Goal: Transaction & Acquisition: Purchase product/service

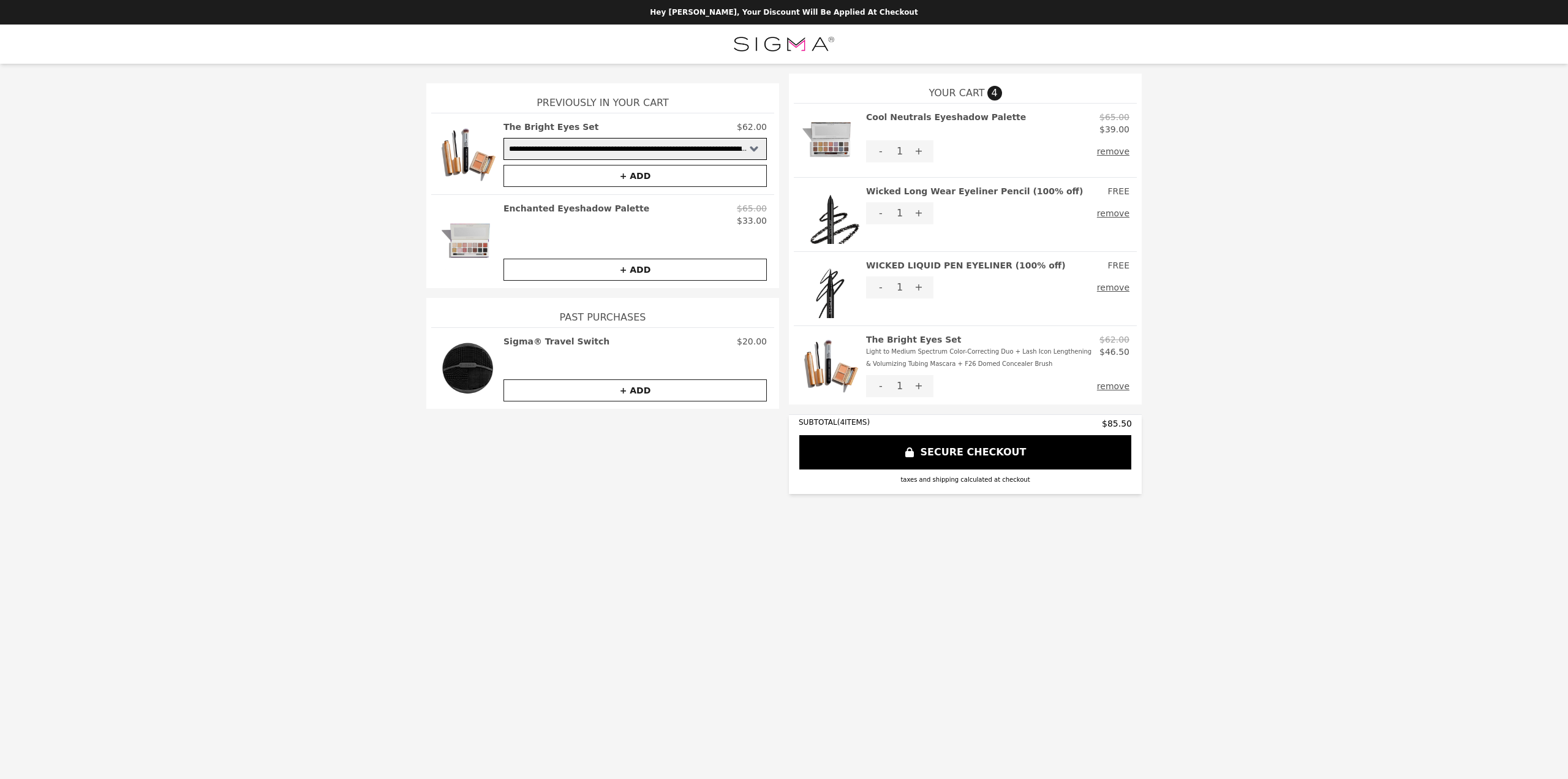
click at [1076, 450] on button "SECURE CHECKOUT" at bounding box center [966, 452] width 333 height 36
